Goal: Information Seeking & Learning: Learn about a topic

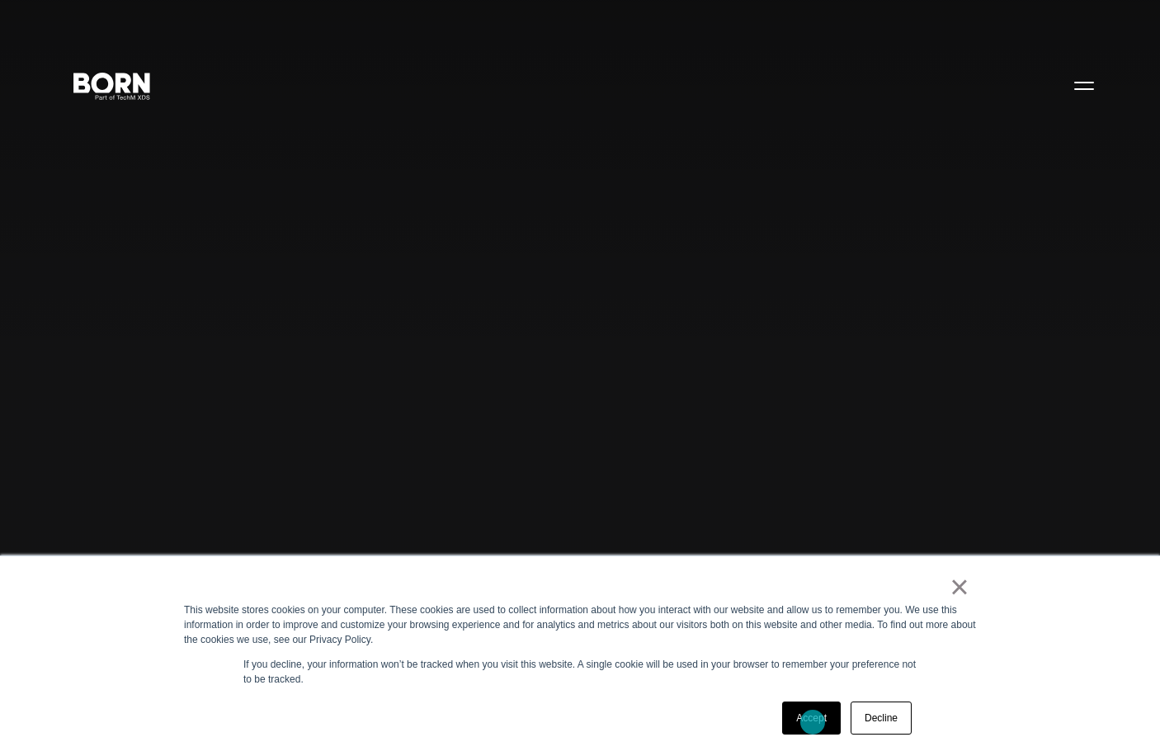
click at [812, 722] on link "Accept" at bounding box center [811, 717] width 59 height 33
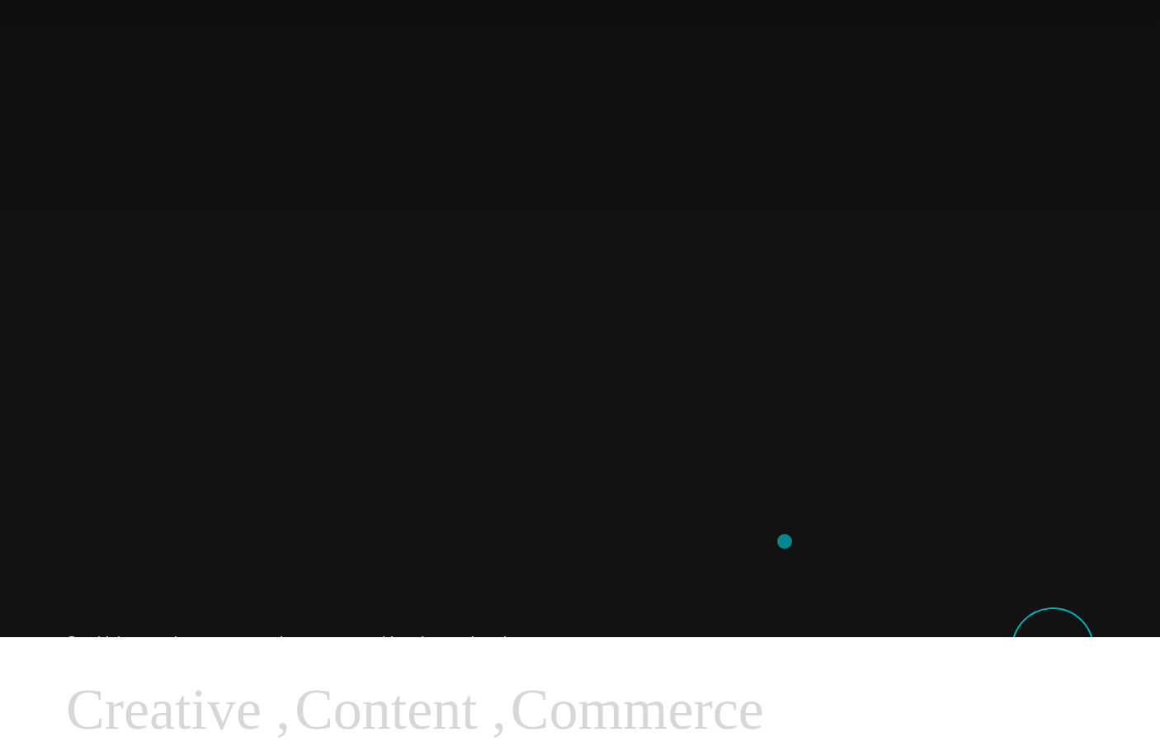
scroll to position [126, 0]
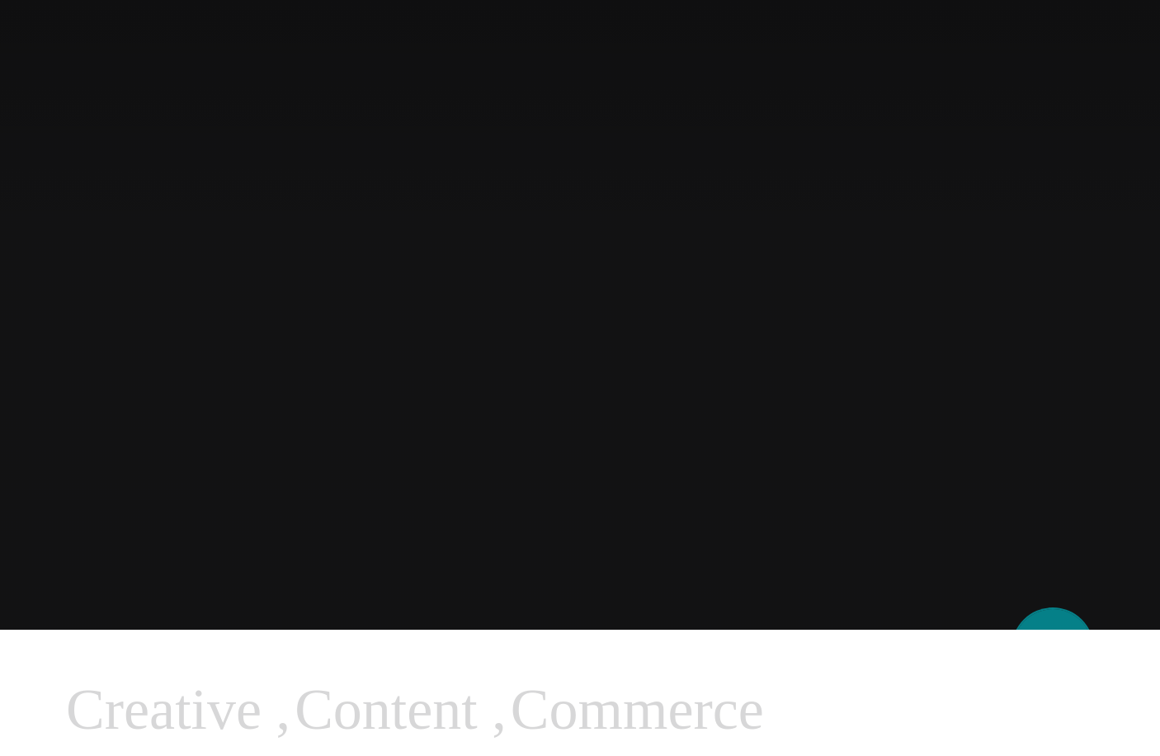
click at [1048, 620] on link "Our Work" at bounding box center [1052, 648] width 82 height 82
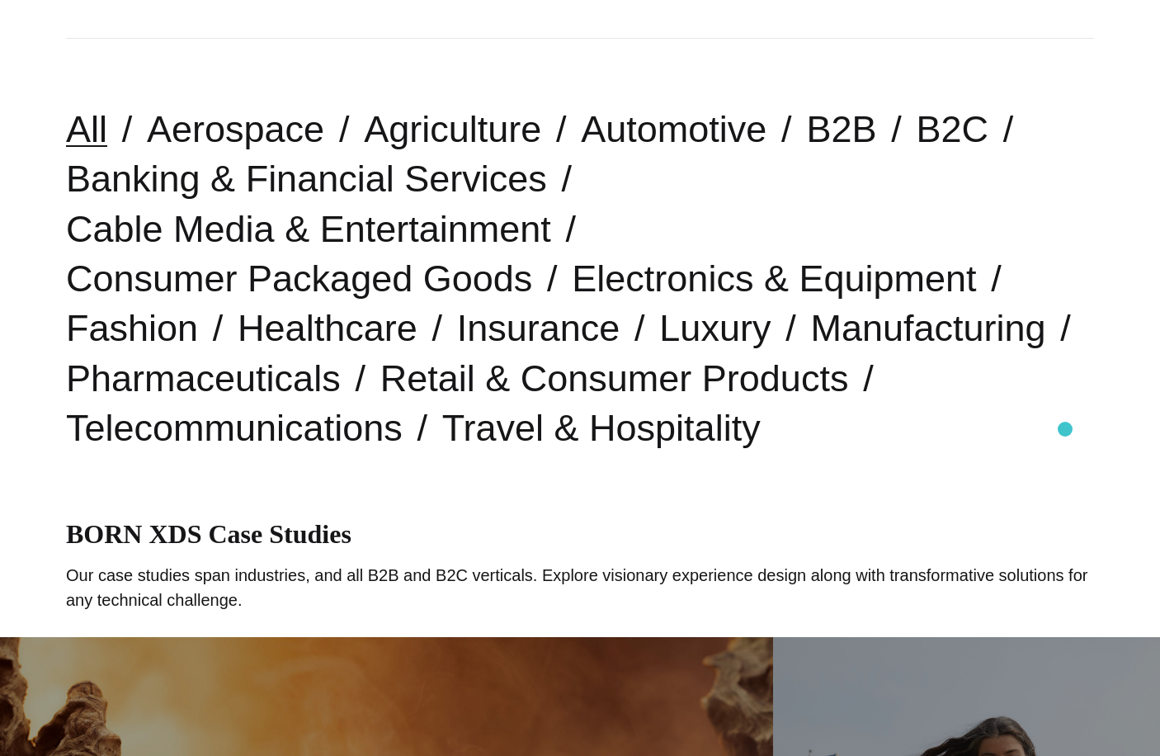
scroll to position [403, 0]
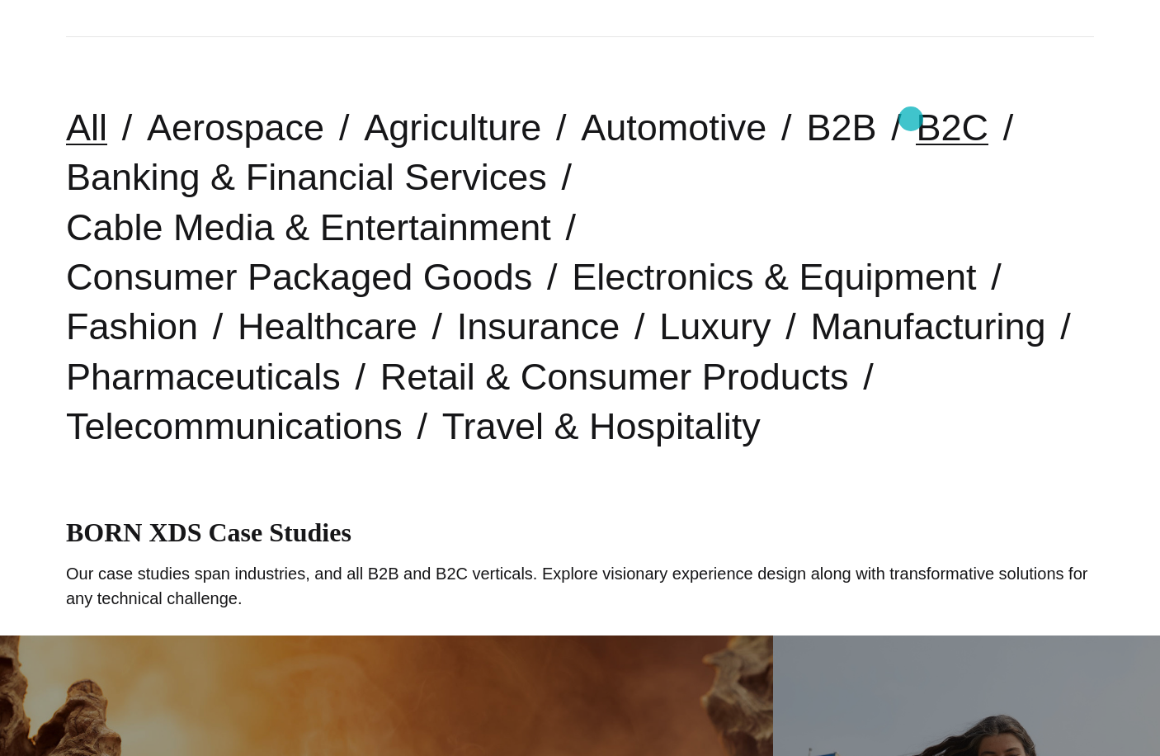
click at [916, 119] on link "B2C" at bounding box center [952, 127] width 73 height 42
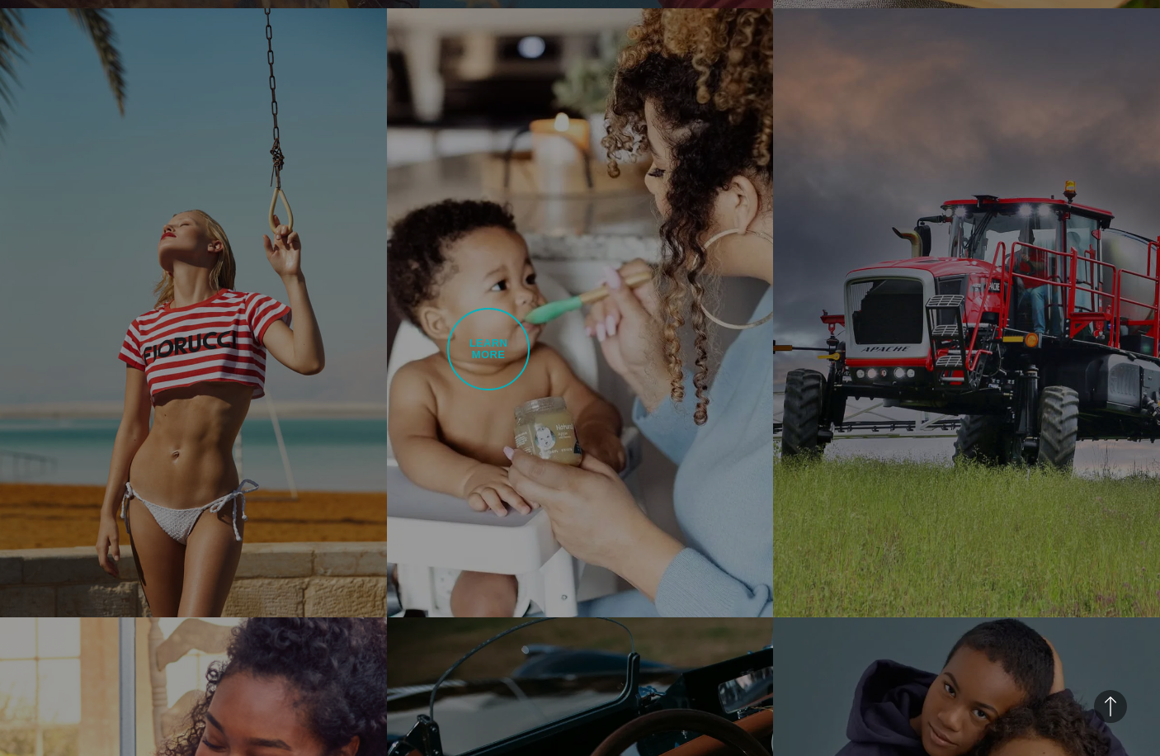
scroll to position [2865, 0]
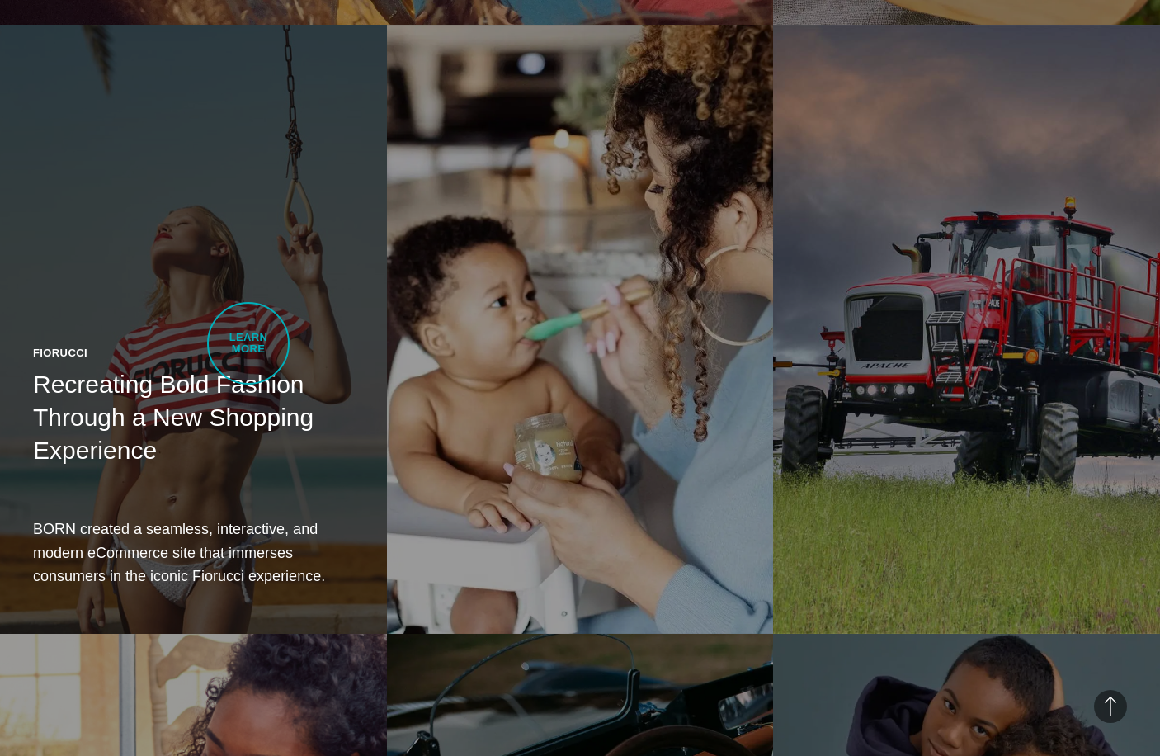
click at [248, 368] on h2 "Recreating Bold Fashion Through a New Shopping Experience" at bounding box center [193, 418] width 321 height 100
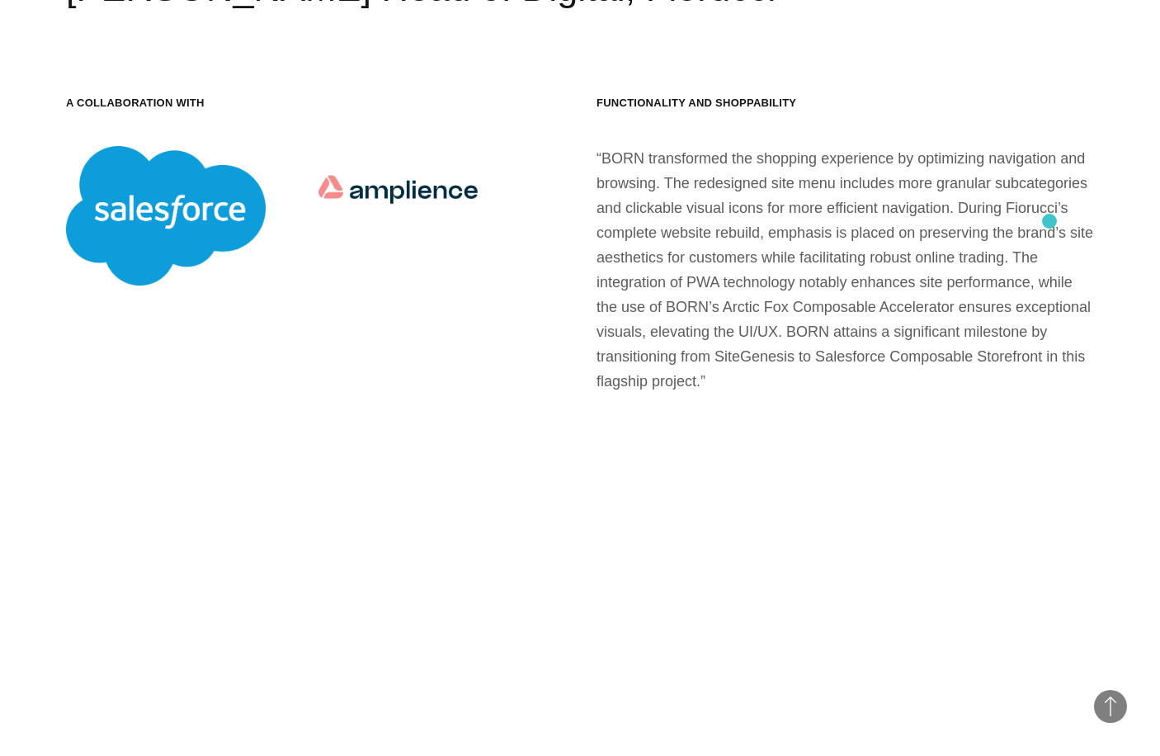
scroll to position [16292, 0]
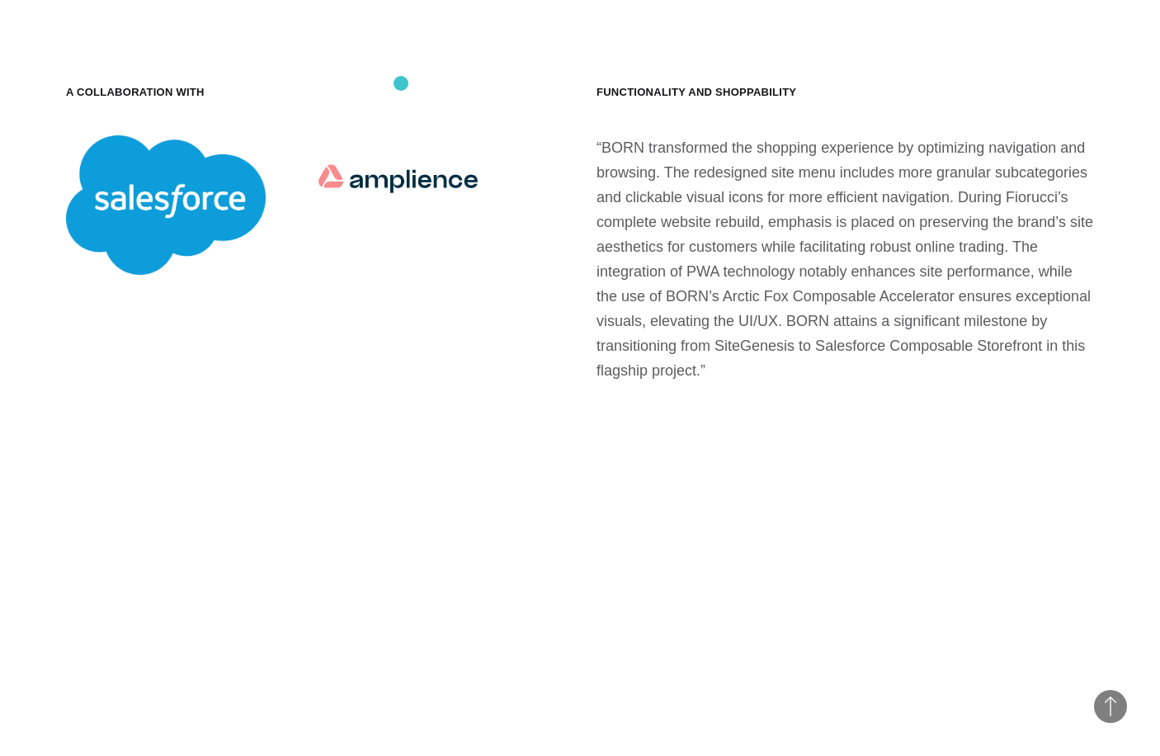
click at [401, 135] on img at bounding box center [399, 178] width 200 height 86
